Goal: Task Accomplishment & Management: Manage account settings

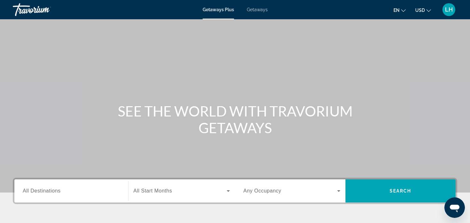
click at [402, 7] on mat-icon "Change language" at bounding box center [403, 9] width 4 height 4
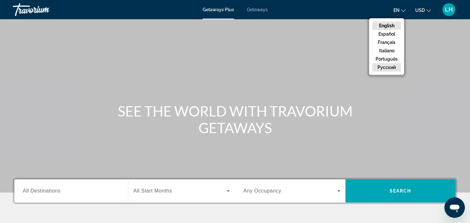
click at [389, 65] on button "русский" at bounding box center [386, 67] width 29 height 8
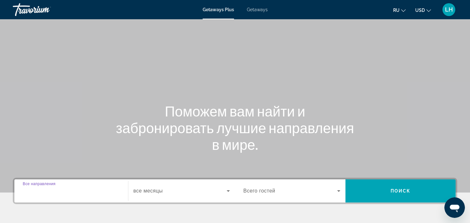
click at [112, 193] on input "Destination Все направления" at bounding box center [71, 191] width 97 height 8
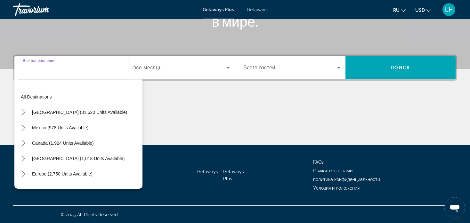
scroll to position [123, 0]
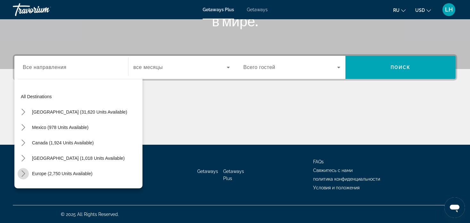
click at [23, 172] on icon "Toggle Europe (2,750 units available) submenu" at bounding box center [23, 173] width 6 height 6
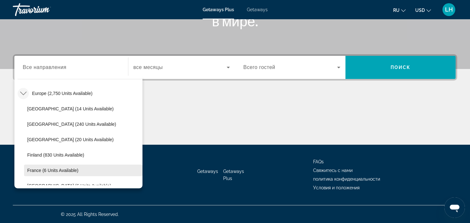
click at [42, 169] on span "France (6 units available)" at bounding box center [52, 169] width 51 height 5
type input "**********"
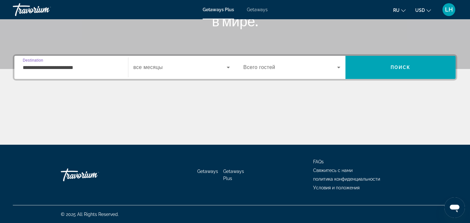
click at [226, 65] on icon "Search widget" at bounding box center [228, 67] width 8 height 8
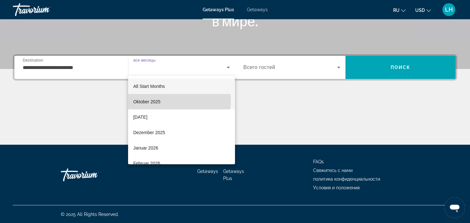
click at [167, 101] on mat-option "Oktober 2025" at bounding box center [181, 101] width 107 height 15
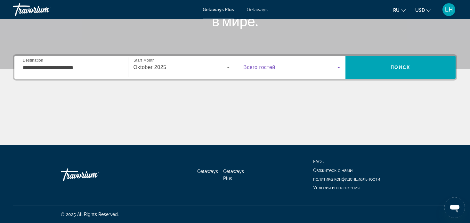
click at [339, 68] on icon "Search widget" at bounding box center [339, 67] width 8 height 8
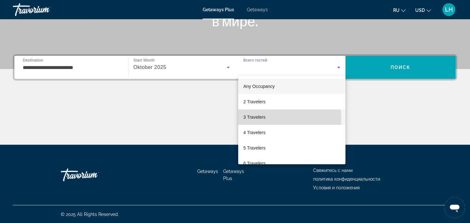
click at [274, 118] on mat-option "3 Travelers" at bounding box center [291, 116] width 107 height 15
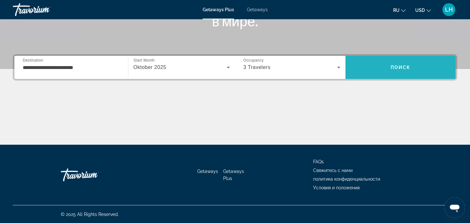
click at [398, 61] on span "Search" at bounding box center [401, 67] width 110 height 15
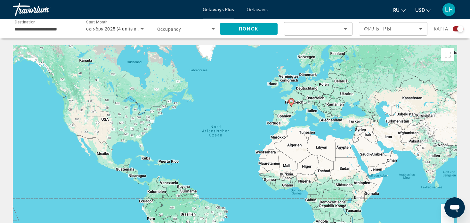
click at [291, 100] on image "Main content" at bounding box center [291, 101] width 4 height 4
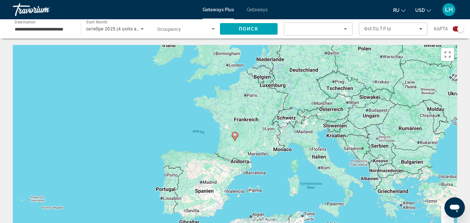
click at [234, 134] on image "Main content" at bounding box center [235, 135] width 4 height 4
type input "**********"
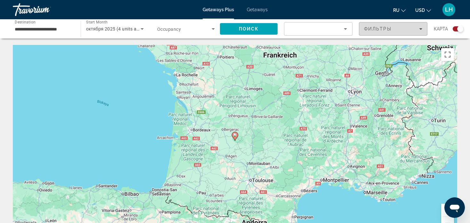
click at [421, 28] on icon "Filters" at bounding box center [420, 28] width 3 height 3
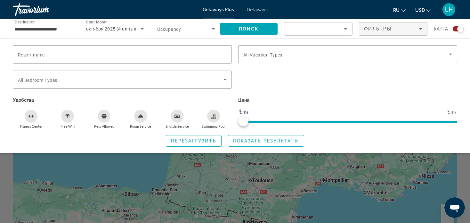
click at [69, 29] on input "**********" at bounding box center [44, 29] width 58 height 8
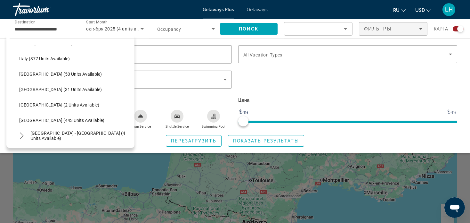
scroll to position [231, 0]
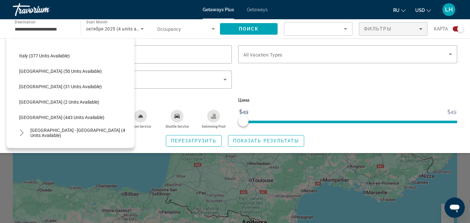
click at [49, 6] on div "Travorium" at bounding box center [45, 9] width 64 height 17
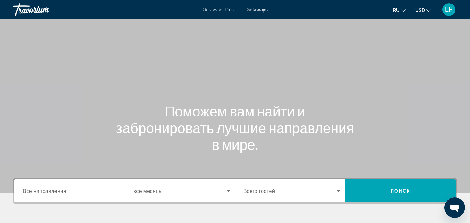
drag, startPoint x: 16, startPoint y: 9, endPoint x: 139, endPoint y: 46, distance: 128.6
click at [139, 46] on div "Main content" at bounding box center [235, 96] width 470 height 192
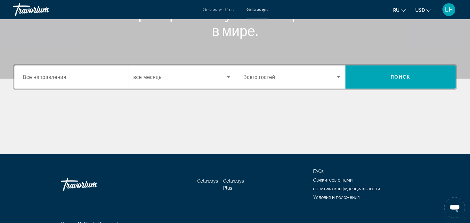
scroll to position [123, 0]
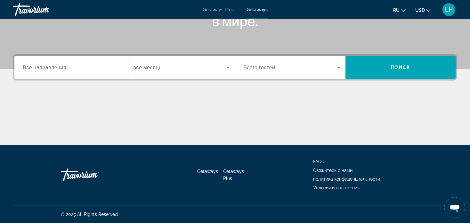
click at [75, 173] on div "Go Home" at bounding box center [93, 174] width 64 height 19
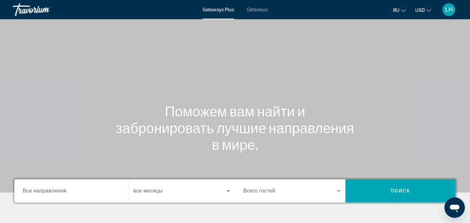
click at [451, 10] on span "LH" at bounding box center [449, 9] width 8 height 6
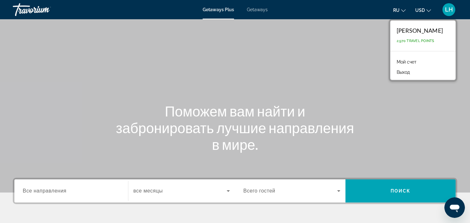
click at [448, 7] on span "LH" at bounding box center [449, 9] width 8 height 6
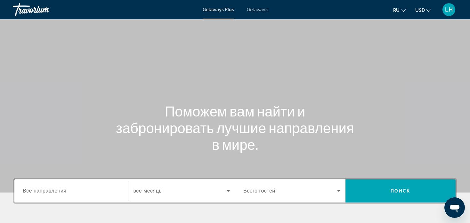
click at [258, 9] on span "Getaways" at bounding box center [257, 9] width 21 height 5
click at [222, 12] on div "Getaways Plus Getaways ru English Español Français Italiano Português русский U…" at bounding box center [235, 9] width 470 height 17
click at [331, 13] on div "ru English Español Français Italiano Português русский USD USD ($) MXN (Mex$) C…" at bounding box center [365, 9] width 183 height 13
click at [40, 10] on div "Travorium" at bounding box center [45, 9] width 64 height 17
click at [63, 112] on div "Поможем вам найти и забронировать лучшие направления в мире." at bounding box center [235, 127] width 470 height 50
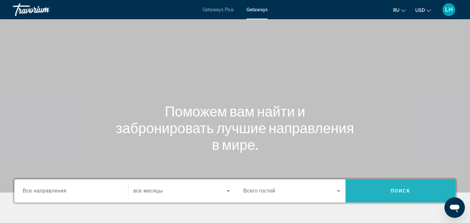
click at [378, 191] on span "Search" at bounding box center [401, 190] width 110 height 15
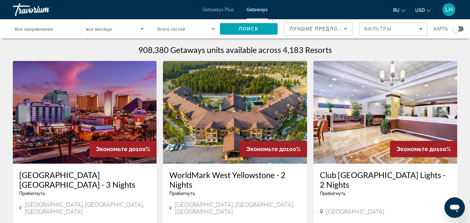
click at [50, 30] on span "Все направления" at bounding box center [34, 29] width 38 height 5
click at [50, 30] on input "Destination Все направления" at bounding box center [44, 29] width 58 height 8
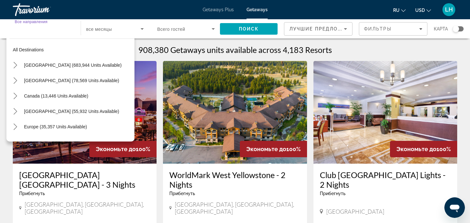
click at [32, 10] on div "Travorium" at bounding box center [45, 9] width 64 height 17
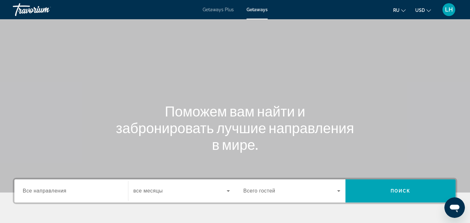
click at [219, 122] on h1 "Поможем вам найти и забронировать лучшие направления в мире." at bounding box center [235, 127] width 240 height 50
click at [451, 12] on span "LH" at bounding box center [449, 9] width 8 height 6
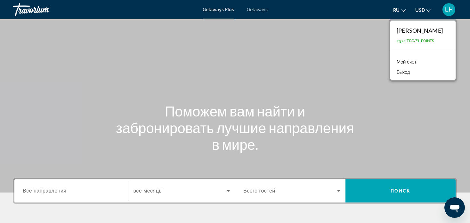
click at [409, 61] on link "Мой счет" at bounding box center [407, 62] width 26 height 8
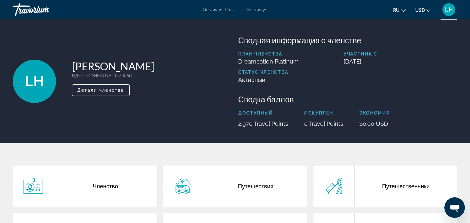
click at [451, 9] on span "LH" at bounding box center [449, 9] width 8 height 6
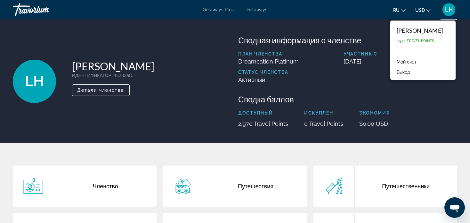
click at [451, 9] on span "LH" at bounding box center [449, 9] width 8 height 6
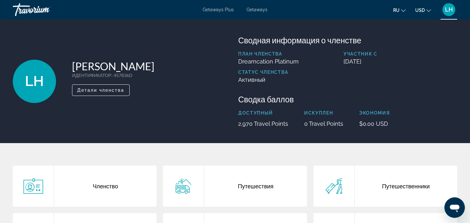
drag, startPoint x: 27, startPoint y: 10, endPoint x: 173, endPoint y: 47, distance: 150.8
click at [173, 47] on div "LH [PERSON_NAME] ИДЕНТИФИКАТОР : 457836D Второстепенный член Детали членства" at bounding box center [122, 81] width 219 height 92
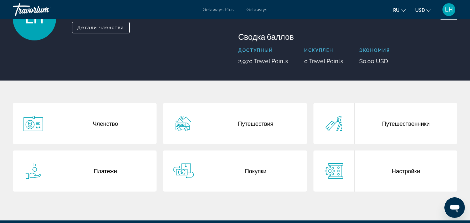
scroll to position [64, 0]
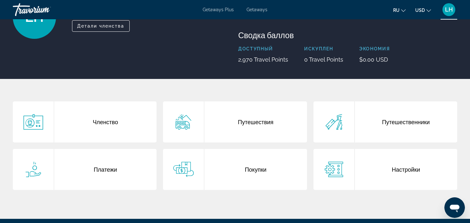
click at [257, 123] on div "Путешествия" at bounding box center [255, 121] width 102 height 41
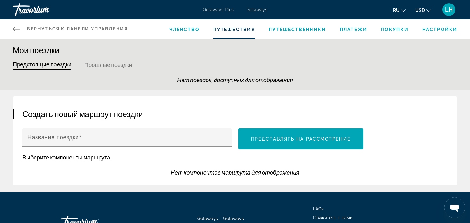
click at [75, 28] on span "Вернуться к панели управления" at bounding box center [77, 28] width 101 height 5
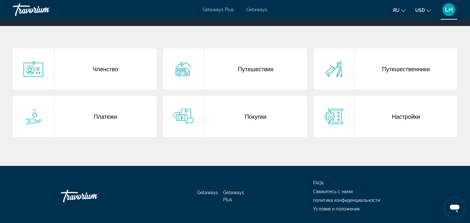
scroll to position [128, 0]
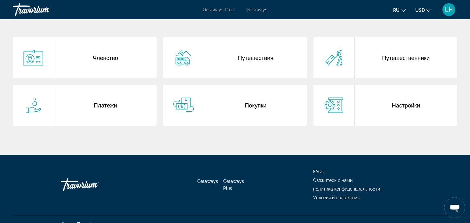
click at [89, 185] on div "Go Home" at bounding box center [93, 184] width 64 height 19
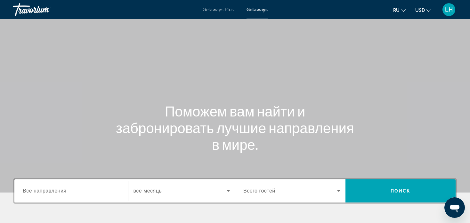
click at [221, 106] on h1 "Поможем вам найти и забронировать лучшие направления в мире." at bounding box center [235, 127] width 240 height 50
click at [208, 108] on h1 "Поможем вам найти и забронировать лучшие направления в мире." at bounding box center [235, 127] width 240 height 50
click at [205, 102] on h1 "Поможем вам найти и забронировать лучшие направления в мире." at bounding box center [235, 127] width 240 height 50
click at [110, 87] on div "Main content" at bounding box center [235, 96] width 470 height 192
